Goal: Entertainment & Leisure: Consume media (video, audio)

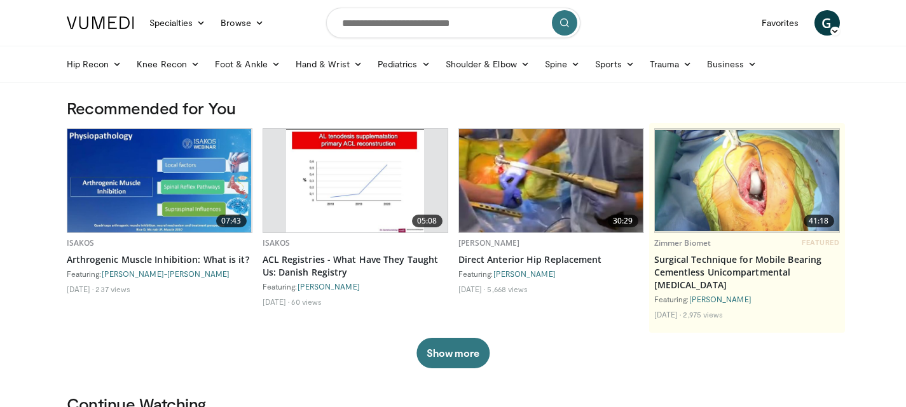
click at [541, 240] on h3 "[PERSON_NAME]" at bounding box center [551, 243] width 186 height 10
click at [539, 248] on h3 "[PERSON_NAME]" at bounding box center [551, 243] width 186 height 10
click at [537, 255] on link "Direct Anterior Hip Replacement" at bounding box center [551, 260] width 186 height 13
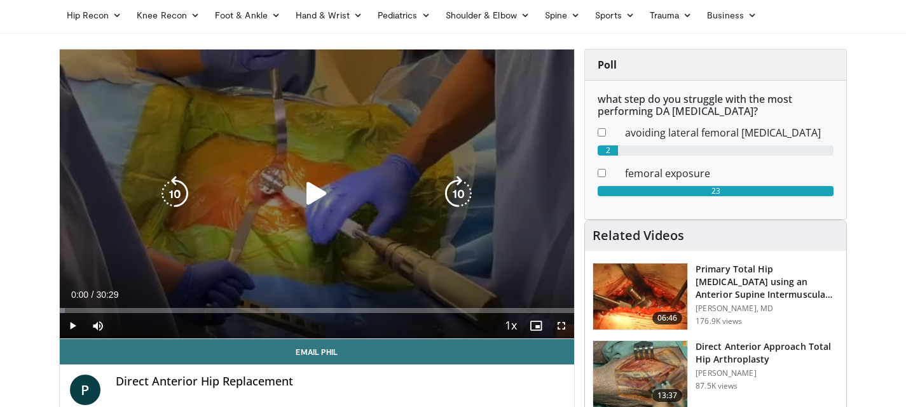
click at [315, 195] on icon "Video Player" at bounding box center [317, 194] width 36 height 36
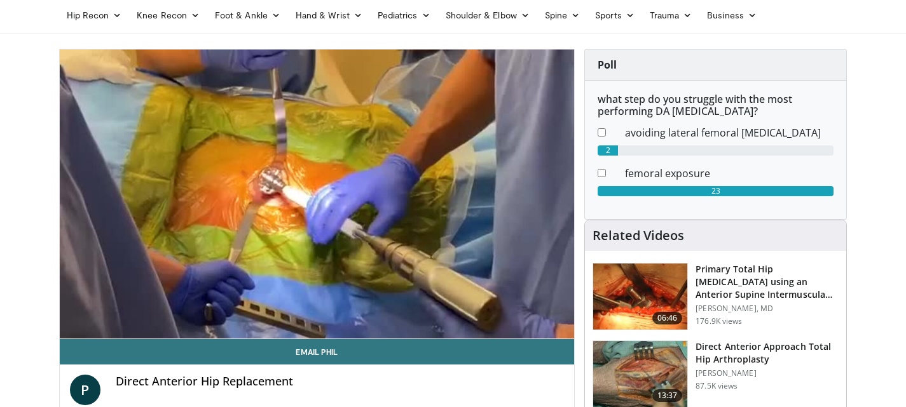
click at [327, 313] on div "10 seconds Tap to unmute" at bounding box center [317, 194] width 515 height 289
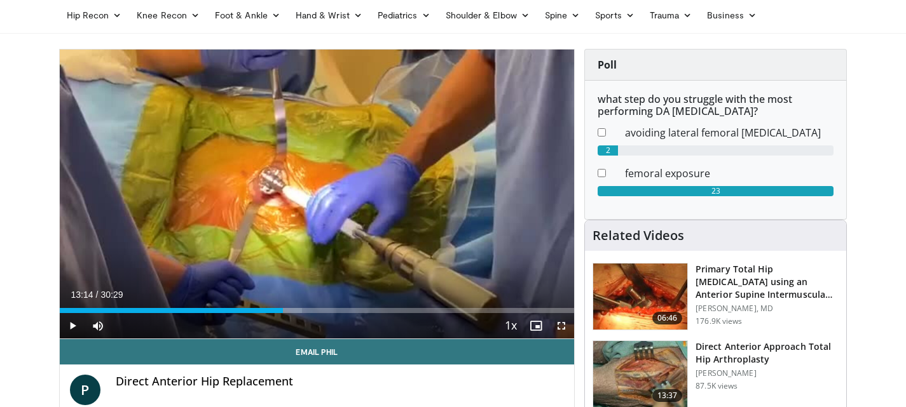
click at [356, 315] on div "Current Time 13:14 / Duration 30:29 Play Skip Backward Skip Forward Mute Loaded…" at bounding box center [317, 325] width 515 height 25
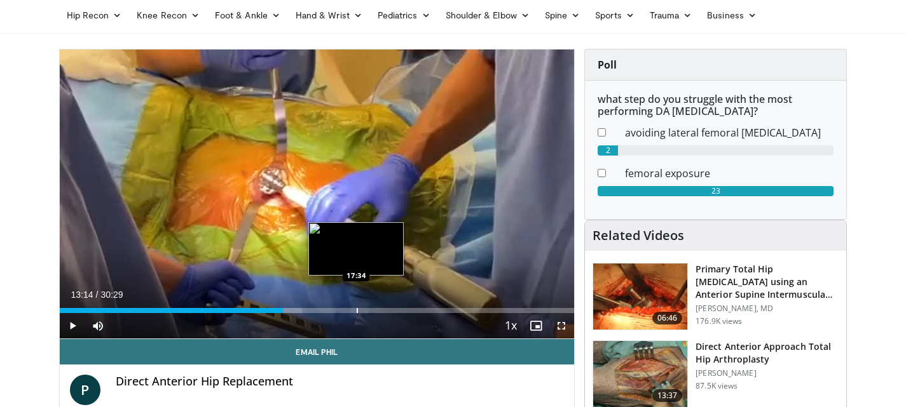
click at [356, 306] on div "Loaded : 47.06% 13:14 17:34" at bounding box center [317, 307] width 515 height 12
